Goal: Use online tool/utility: Utilize a website feature to perform a specific function

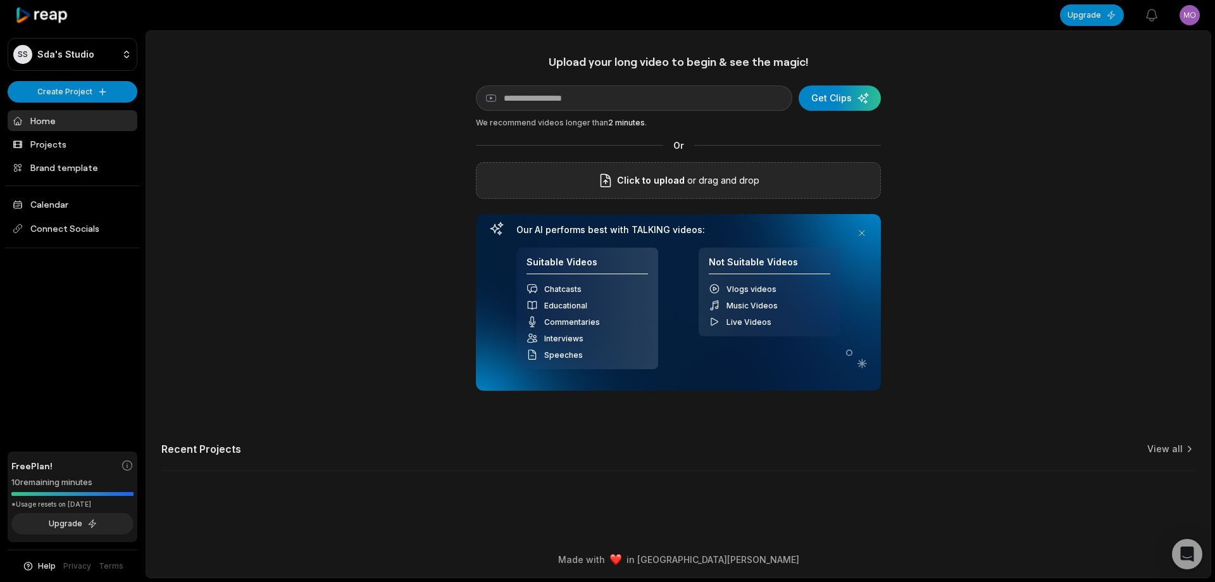
click at [578, 184] on div "Click to upload or drag and drop" at bounding box center [678, 180] width 405 height 37
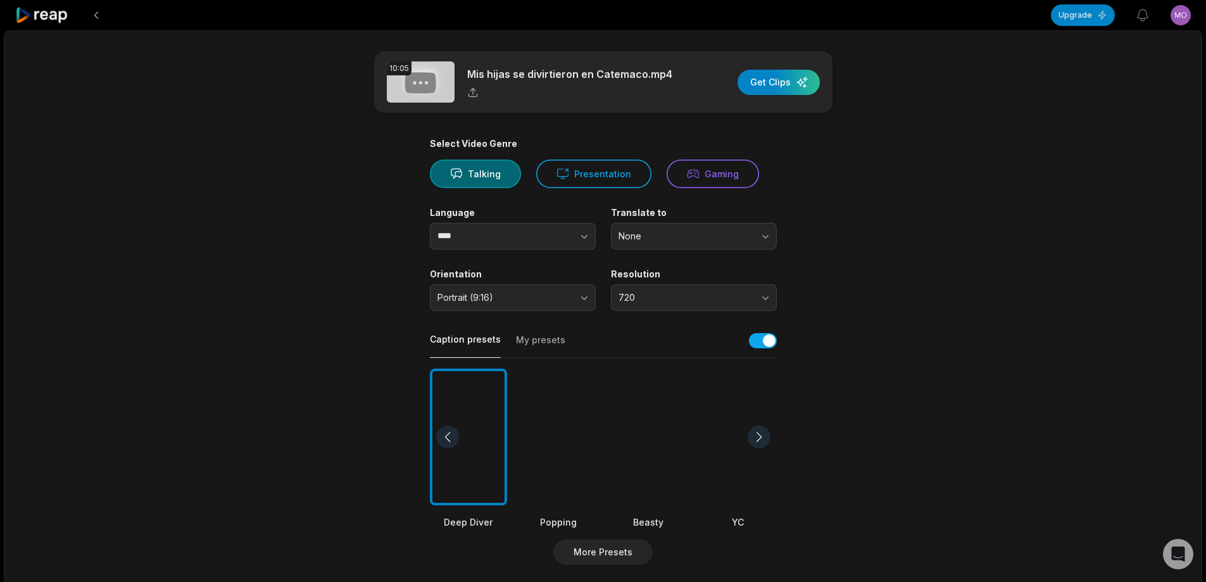
click at [663, 443] on div at bounding box center [647, 436] width 77 height 137
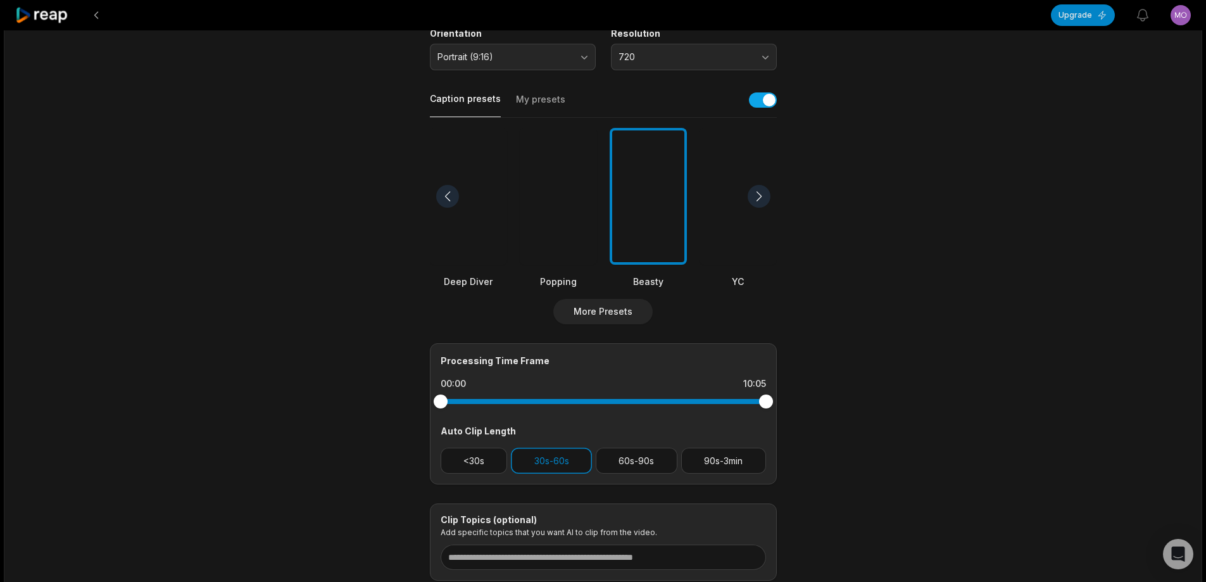
scroll to position [253, 0]
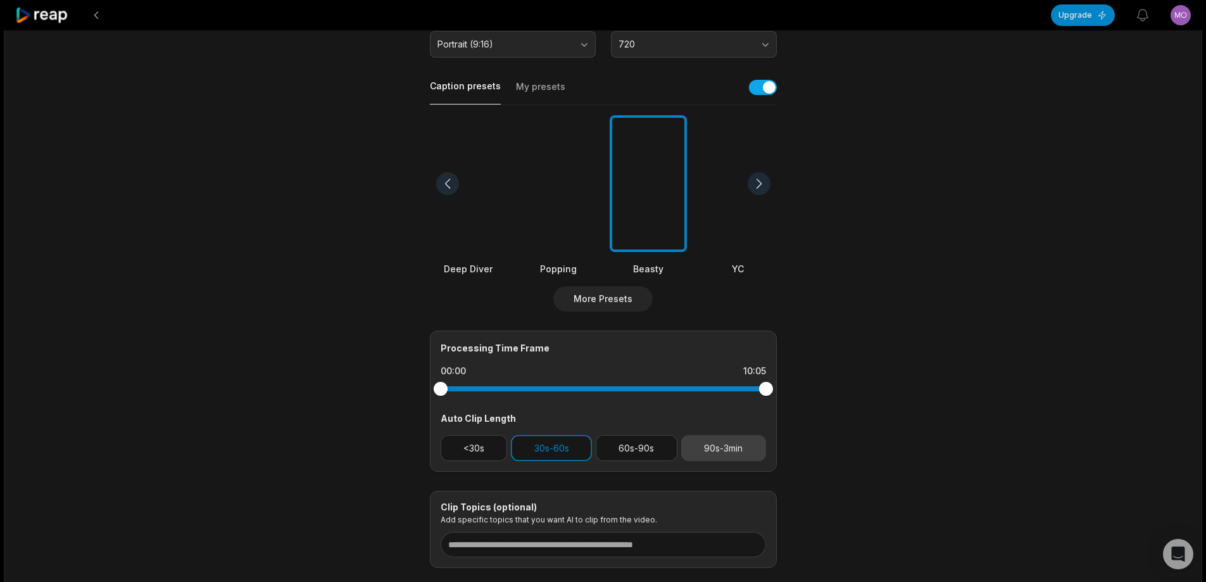
click at [727, 449] on button "90s-3min" at bounding box center [723, 448] width 85 height 26
click at [577, 448] on button "30s-60s" at bounding box center [551, 448] width 81 height 26
drag, startPoint x: 763, startPoint y: 388, endPoint x: 762, endPoint y: 394, distance: 6.4
click at [762, 394] on div at bounding box center [762, 389] width 14 height 14
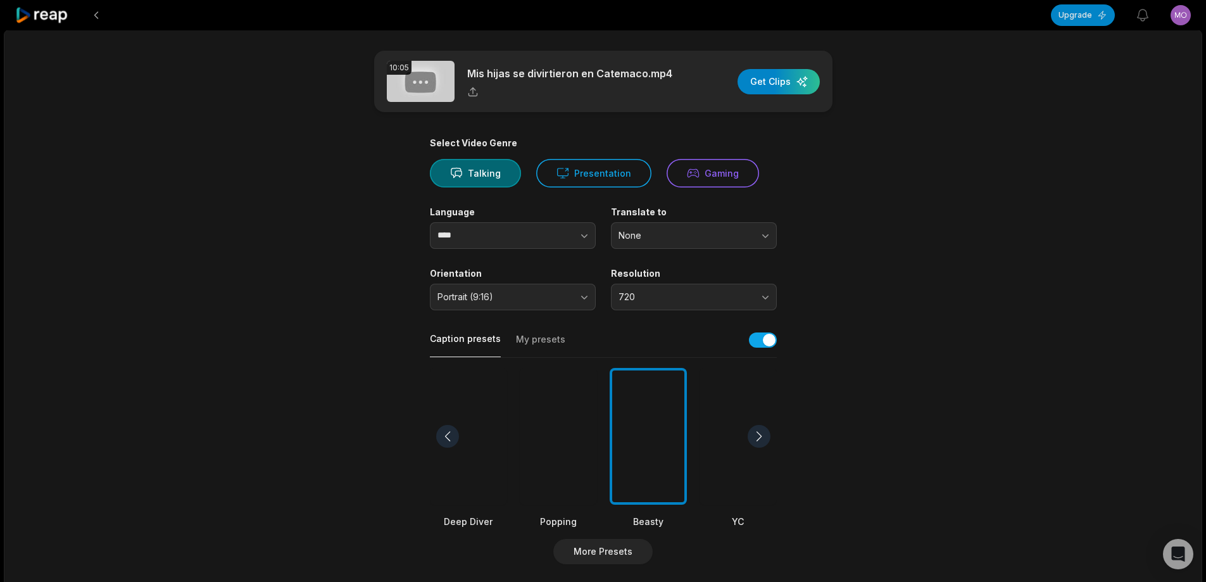
scroll to position [0, 0]
click at [792, 77] on div "button" at bounding box center [778, 82] width 82 height 25
